Goal: Task Accomplishment & Management: Complete application form

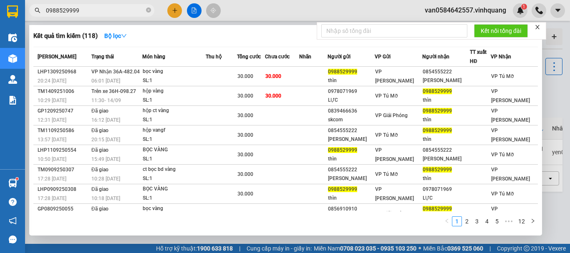
click at [80, 12] on input "0988529999" at bounding box center [95, 10] width 98 height 9
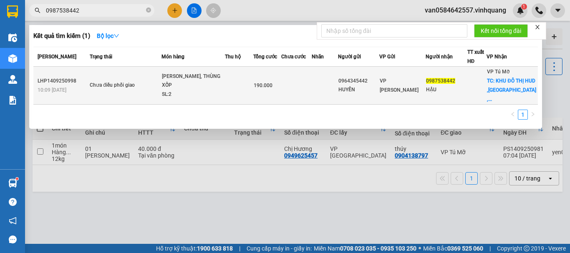
type input "0987538442"
click at [480, 93] on td at bounding box center [477, 86] width 20 height 38
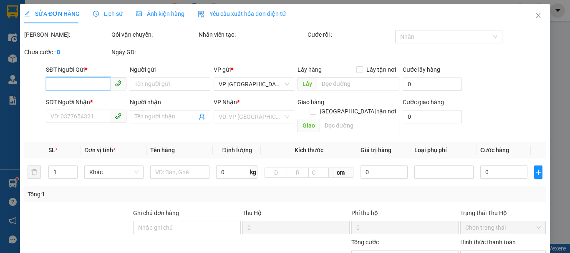
type input "0964345442"
type input "HUYỀN"
type input "0987538442"
type input "HẬU"
checkbox input "true"
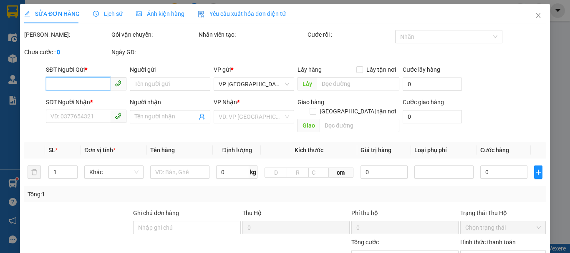
type input "KHU ĐÔ THỊ HUD ,[GEOGRAPHIC_DATA] ,[GEOGRAPHIC_DATA] ,[GEOGRAPHIC_DATA]"
type input "190.000"
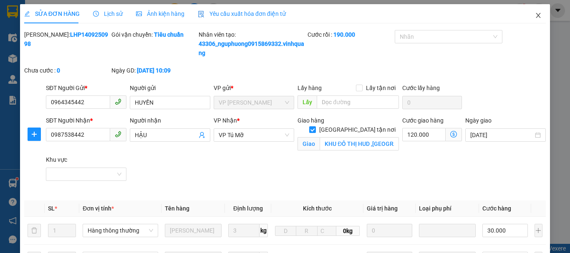
click at [535, 15] on icon "close" at bounding box center [538, 15] width 7 height 7
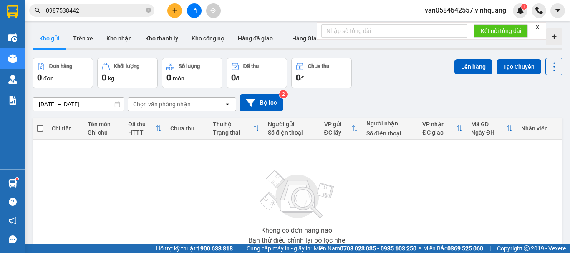
click at [115, 4] on span "0987538442" at bounding box center [91, 10] width 125 height 13
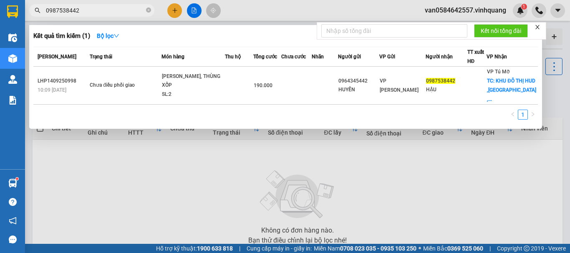
click at [121, 10] on input "0987538442" at bounding box center [95, 10] width 98 height 9
click at [477, 11] on div at bounding box center [285, 126] width 570 height 253
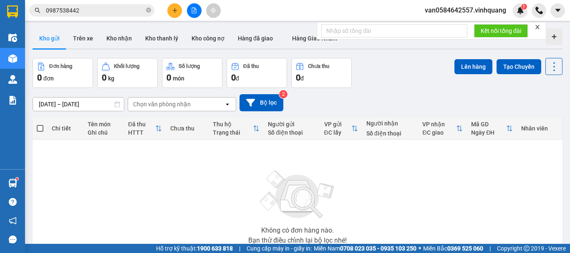
click at [477, 13] on span "van0584642557.vinhquang" at bounding box center [465, 10] width 95 height 10
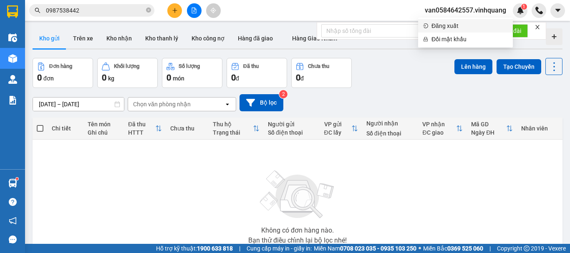
click at [467, 27] on span "Đăng xuất" at bounding box center [469, 25] width 76 height 9
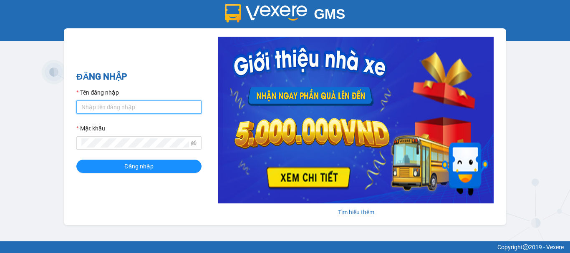
click at [139, 104] on input "Tên đăng nhập" at bounding box center [138, 107] width 125 height 13
type input "qanh0815457689.vinhquang"
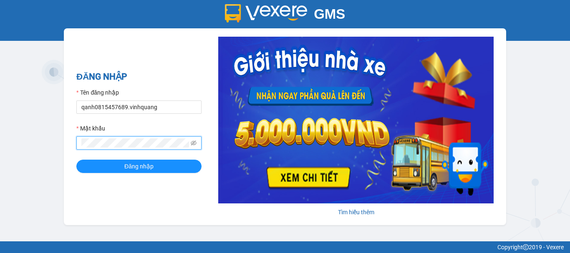
click at [195, 144] on icon "eye-invisible" at bounding box center [194, 143] width 6 height 6
click at [79, 141] on span at bounding box center [138, 142] width 125 height 13
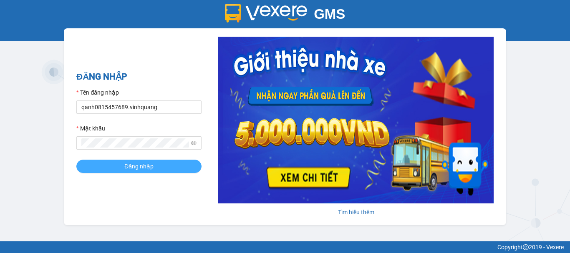
click at [143, 170] on span "Đăng nhập" at bounding box center [138, 166] width 29 height 9
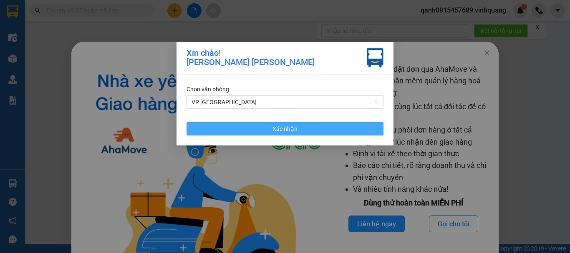
click at [250, 129] on button "Xác nhận" at bounding box center [285, 128] width 197 height 13
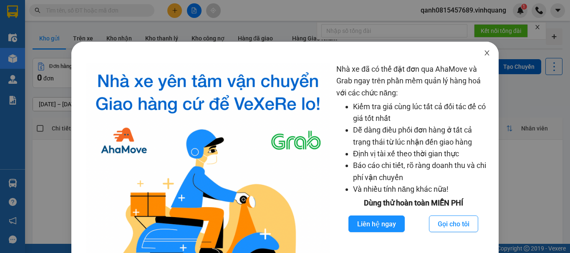
click at [484, 50] on icon "close" at bounding box center [487, 53] width 7 height 7
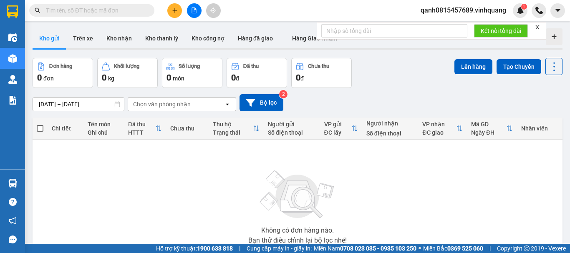
drag, startPoint x: 98, startPoint y: 13, endPoint x: 93, endPoint y: 7, distance: 7.8
click at [96, 13] on input "text" at bounding box center [95, 10] width 98 height 9
click at [97, 8] on input "text" at bounding box center [95, 10] width 98 height 9
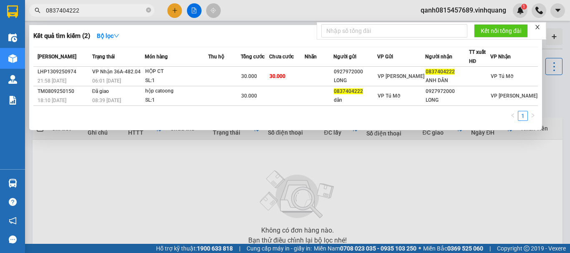
type input "0837404222"
